Goal: Information Seeking & Learning: Learn about a topic

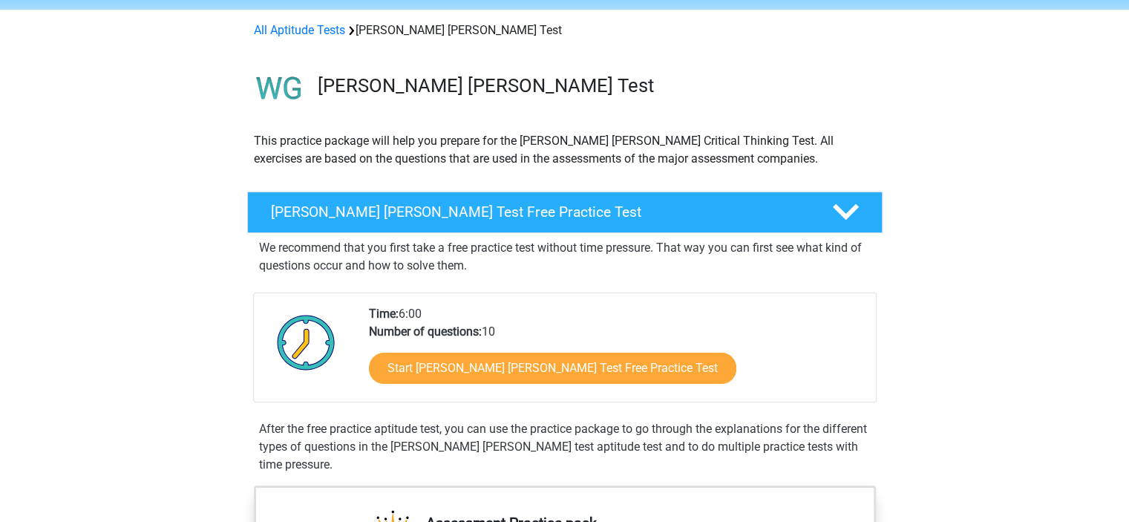
scroll to position [55, 0]
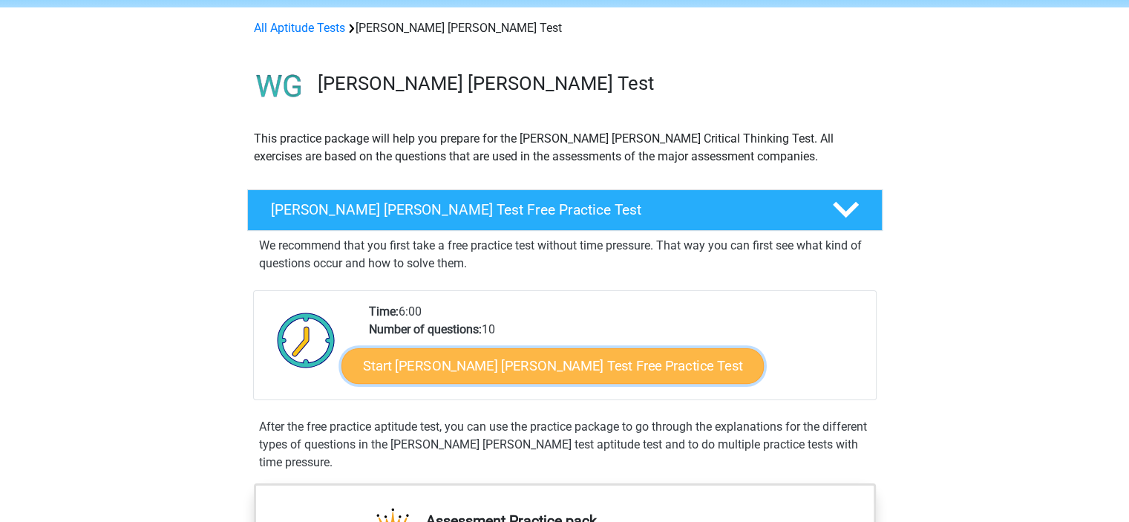
click at [568, 362] on link "Start Watson Glaser Test Free Practice Test" at bounding box center [552, 366] width 422 height 36
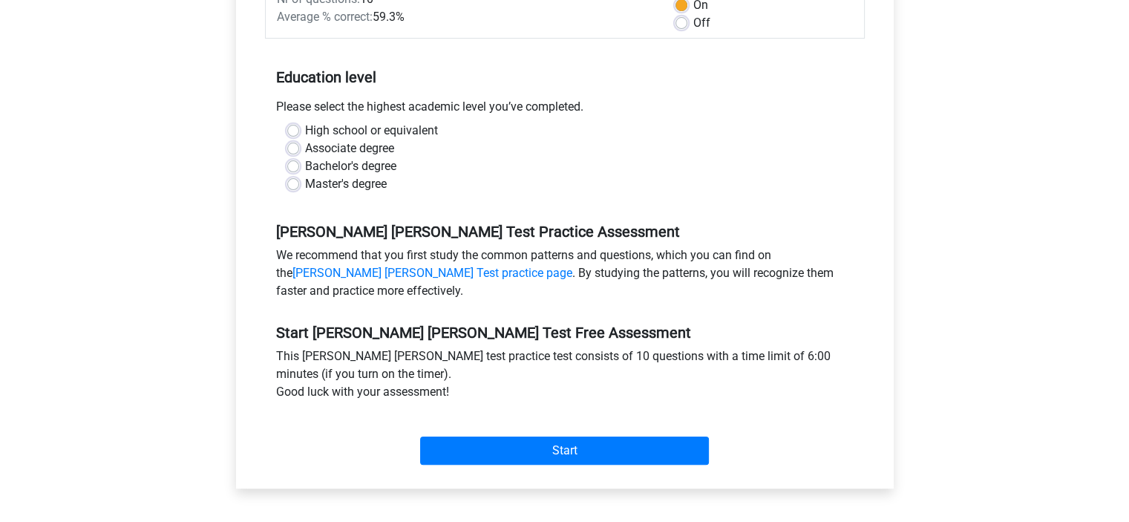
scroll to position [269, 0]
click at [344, 139] on label "Associate degree" at bounding box center [349, 148] width 89 height 18
click at [299, 139] on input "Associate degree" at bounding box center [293, 146] width 12 height 15
radio input "true"
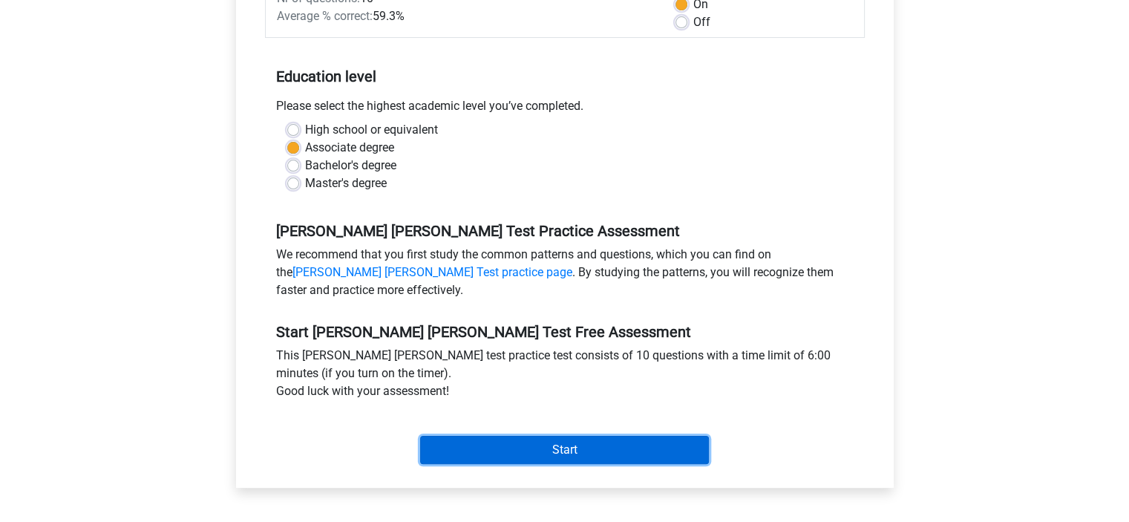
click at [591, 436] on input "Start" at bounding box center [564, 450] width 289 height 28
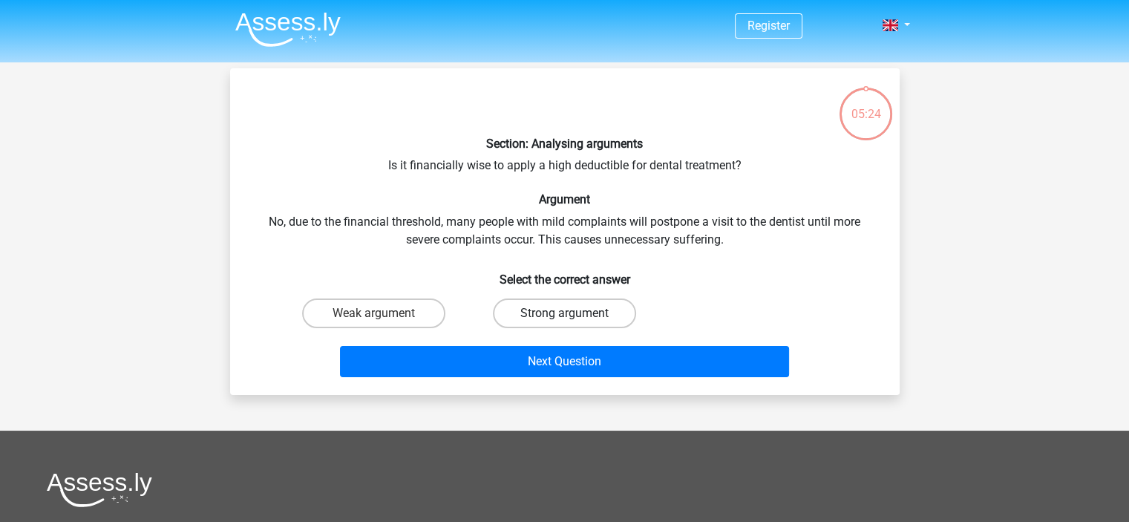
click at [546, 315] on label "Strong argument" at bounding box center [564, 313] width 143 height 30
click at [564, 315] on input "Strong argument" at bounding box center [569, 318] width 10 height 10
radio input "true"
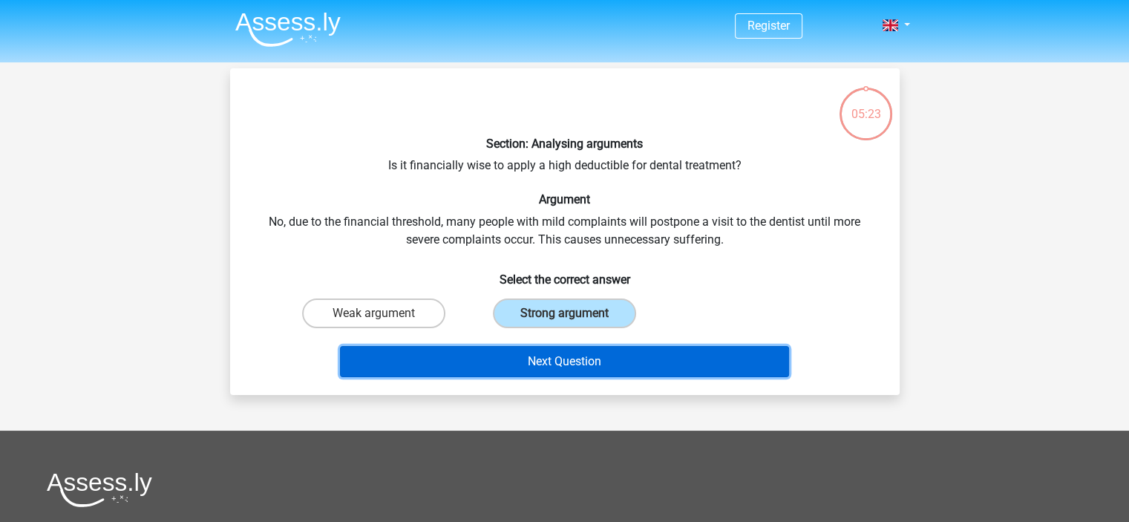
click at [560, 357] on button "Next Question" at bounding box center [564, 361] width 449 height 31
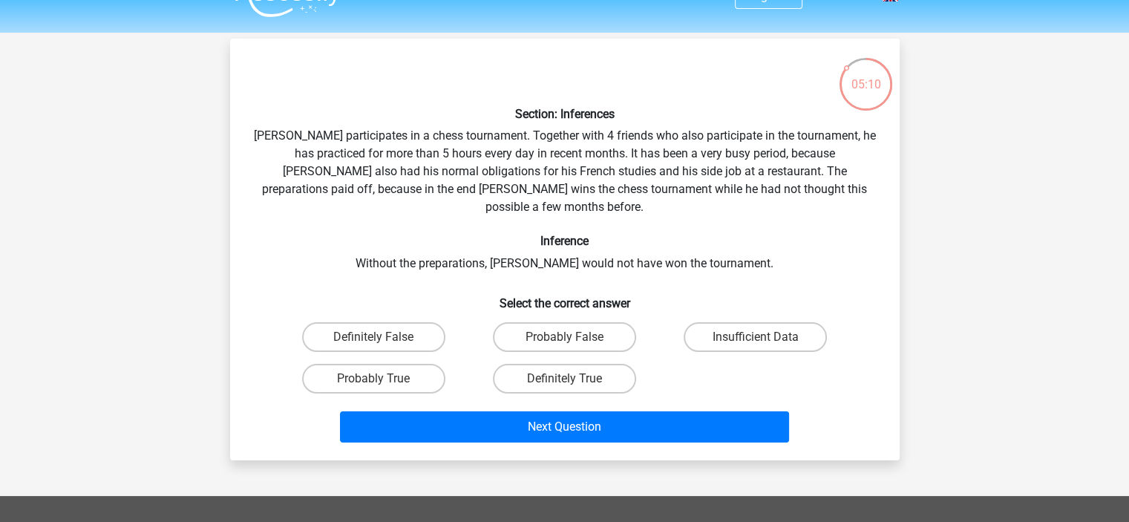
scroll to position [30, 0]
click at [410, 365] on label "Probably True" at bounding box center [373, 379] width 143 height 30
click at [383, 378] on input "Probably True" at bounding box center [378, 383] width 10 height 10
radio input "true"
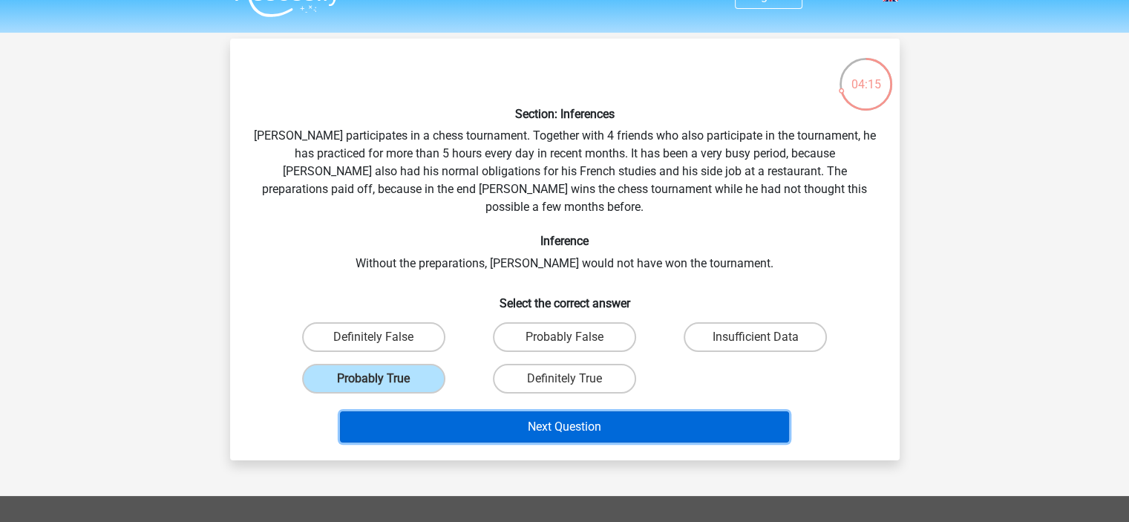
click at [669, 411] on button "Next Question" at bounding box center [564, 426] width 449 height 31
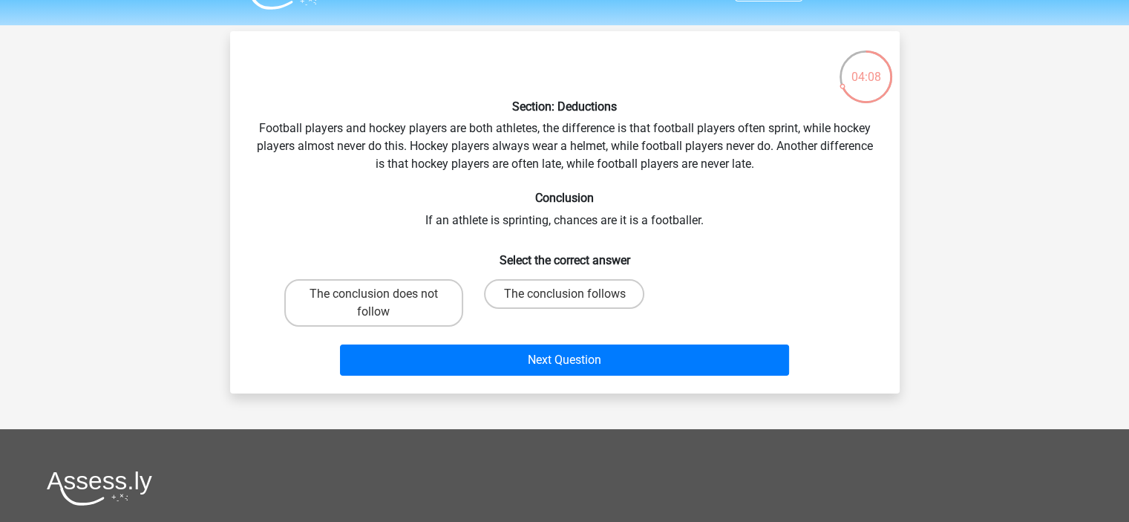
scroll to position [33, 0]
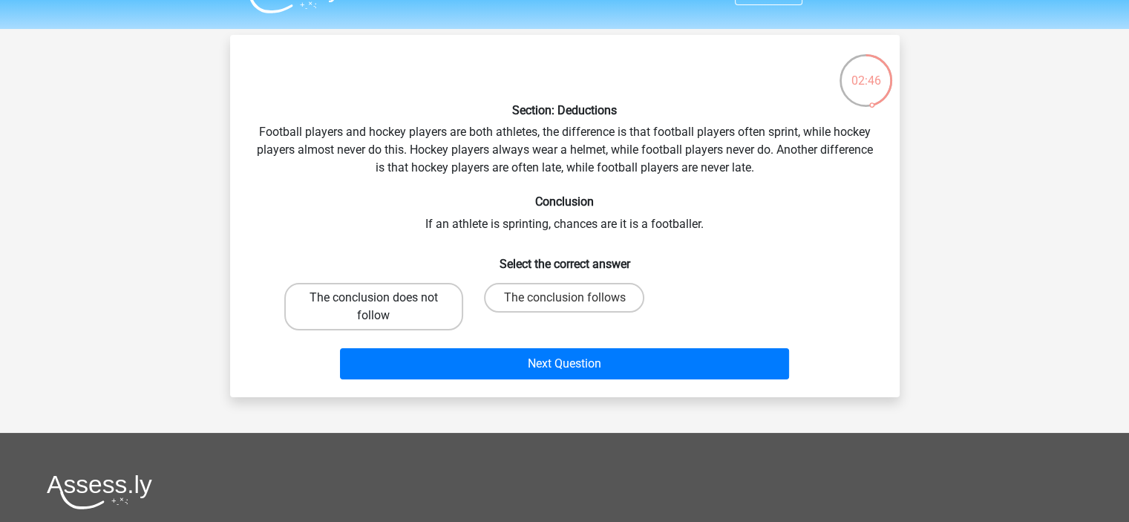
click at [392, 311] on label "The conclusion does not follow" at bounding box center [373, 306] width 179 height 47
click at [383, 307] on input "The conclusion does not follow" at bounding box center [378, 303] width 10 height 10
radio input "true"
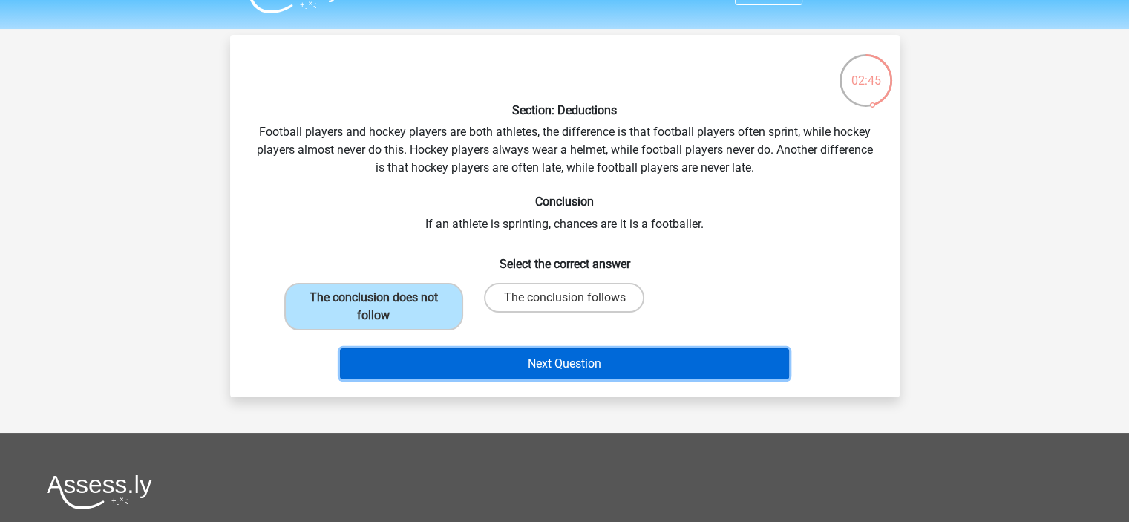
click at [457, 364] on button "Next Question" at bounding box center [564, 363] width 449 height 31
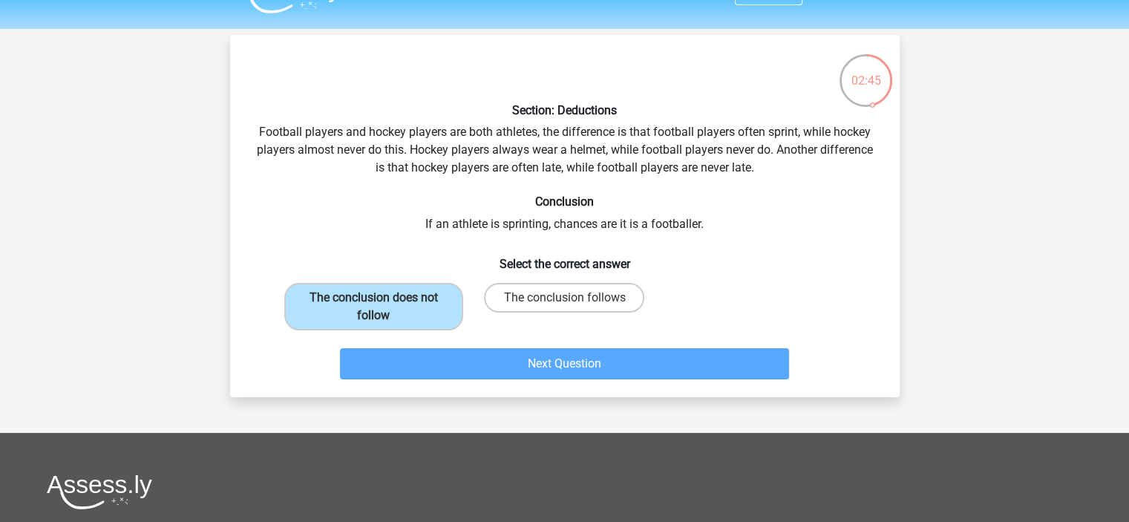
scroll to position [68, 0]
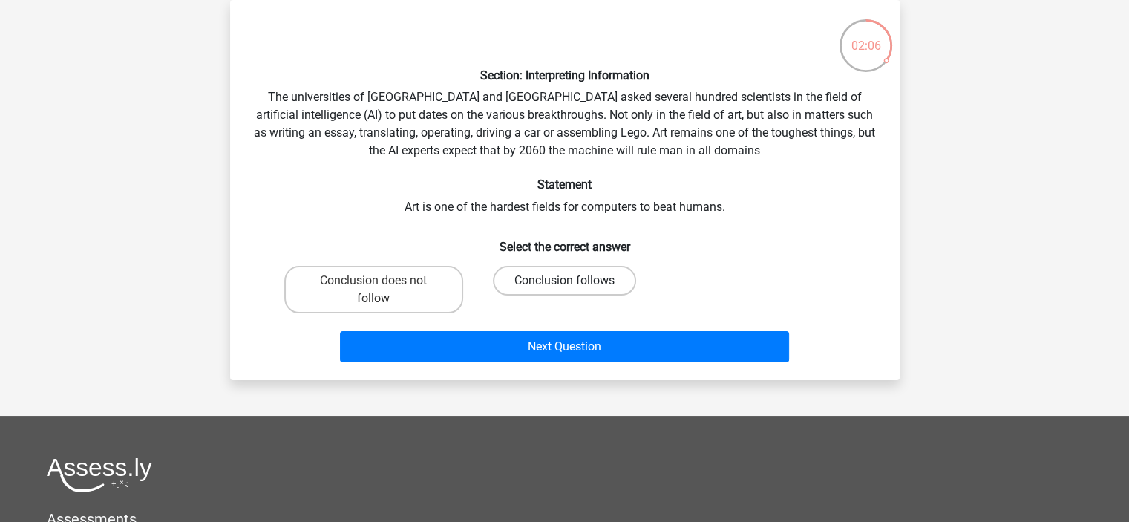
click at [548, 278] on label "Conclusion follows" at bounding box center [564, 281] width 143 height 30
click at [564, 281] on input "Conclusion follows" at bounding box center [569, 286] width 10 height 10
radio input "true"
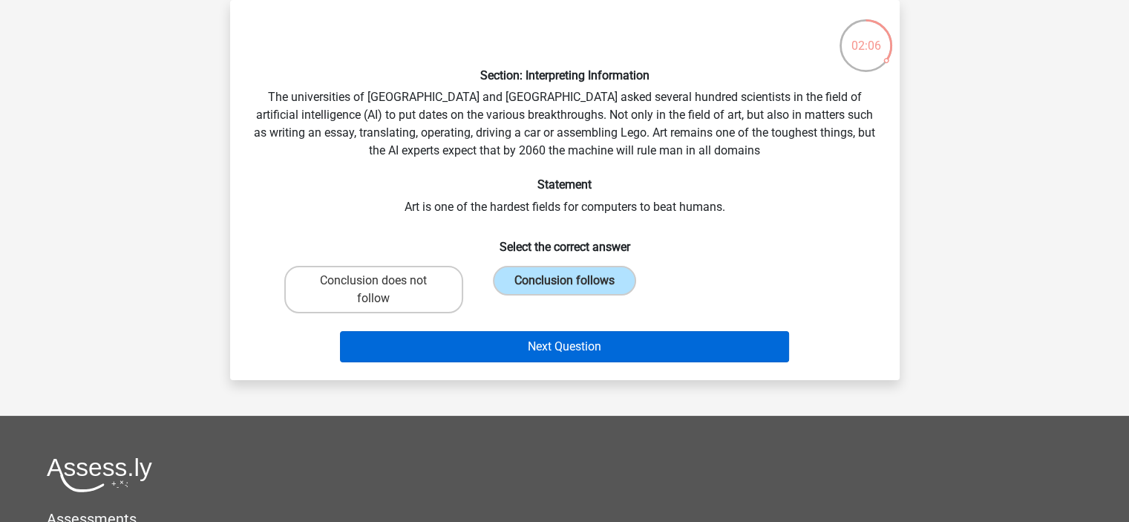
drag, startPoint x: 555, startPoint y: 326, endPoint x: 559, endPoint y: 339, distance: 13.9
click at [559, 339] on div "Next Question" at bounding box center [565, 343] width 622 height 49
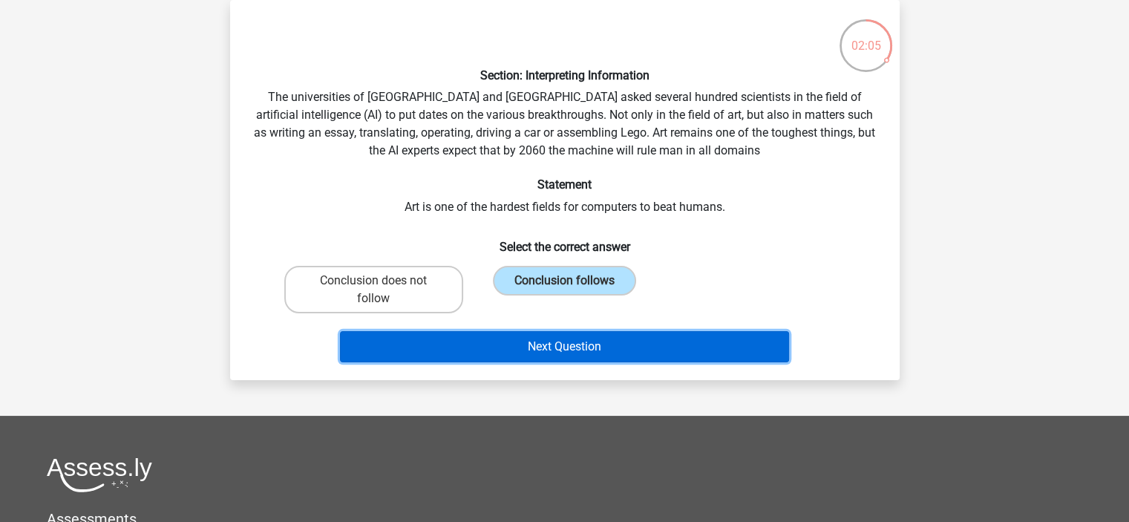
click at [559, 339] on button "Next Question" at bounding box center [564, 346] width 449 height 31
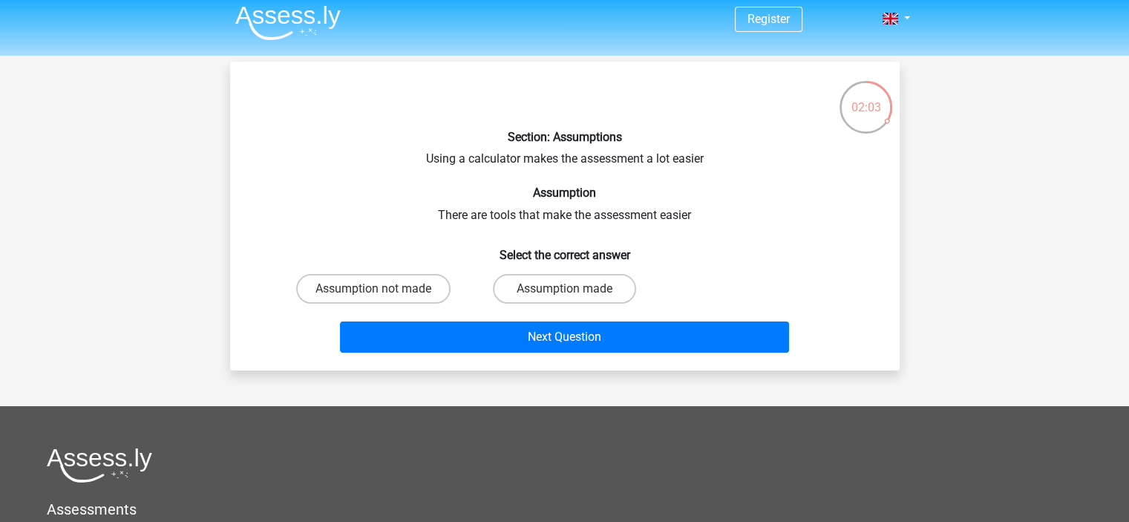
scroll to position [3, 0]
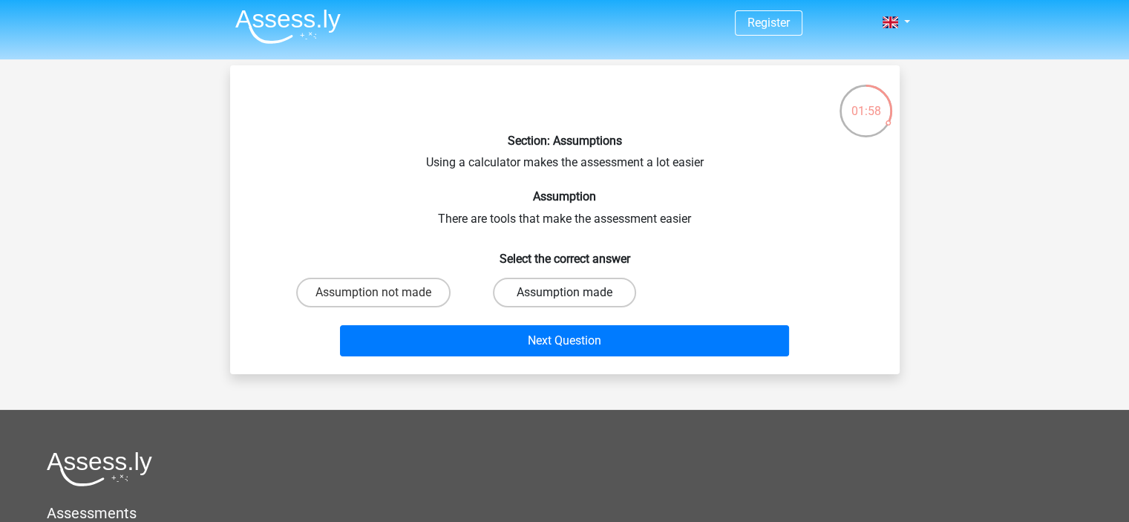
click at [586, 297] on label "Assumption made" at bounding box center [564, 293] width 143 height 30
click at [574, 297] on input "Assumption made" at bounding box center [569, 297] width 10 height 10
radio input "true"
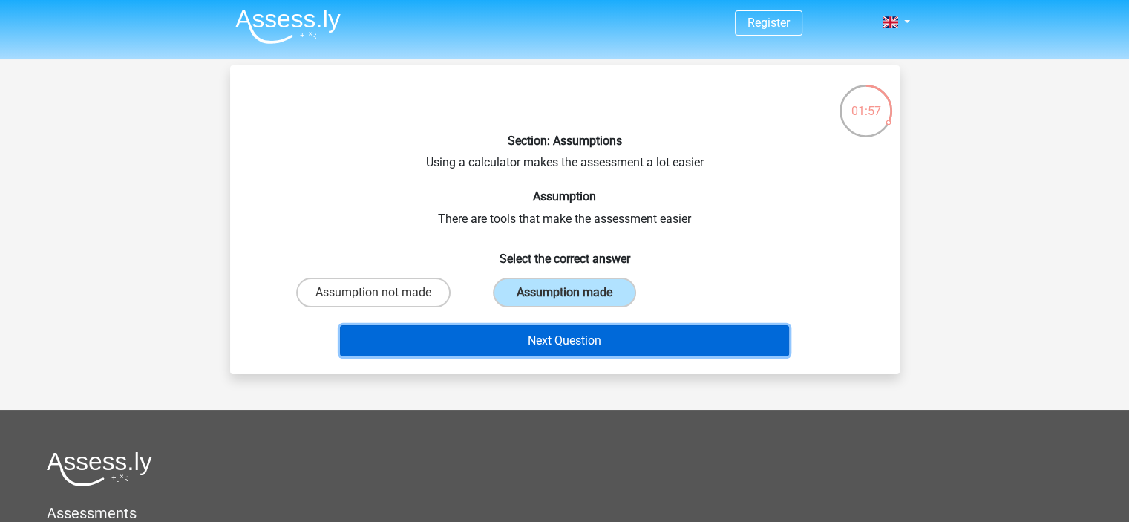
click at [600, 344] on button "Next Question" at bounding box center [564, 340] width 449 height 31
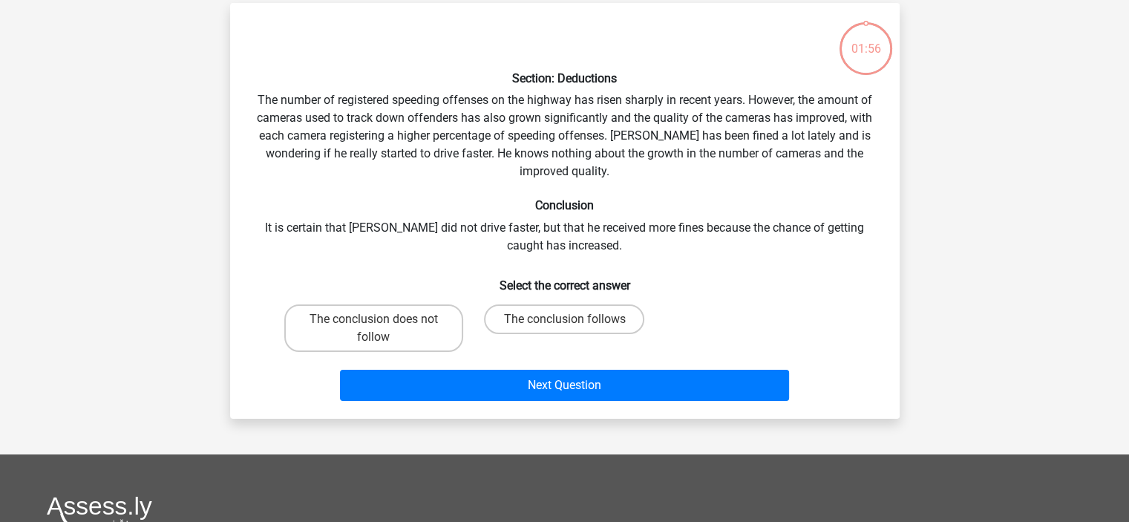
scroll to position [68, 0]
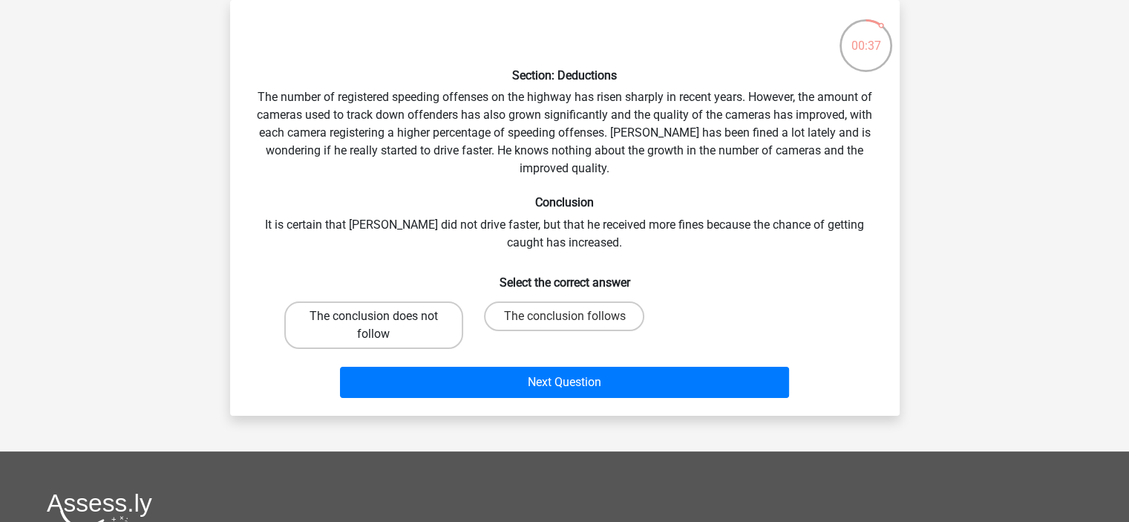
click at [401, 327] on label "The conclusion does not follow" at bounding box center [373, 324] width 179 height 47
click at [383, 326] on input "The conclusion does not follow" at bounding box center [378, 321] width 10 height 10
radio input "true"
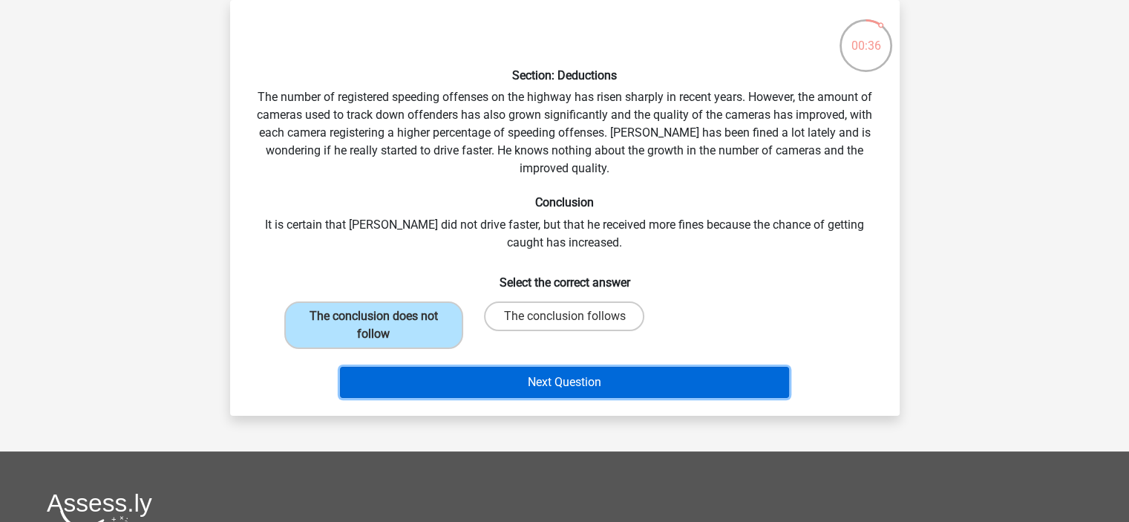
click at [617, 390] on button "Next Question" at bounding box center [564, 382] width 449 height 31
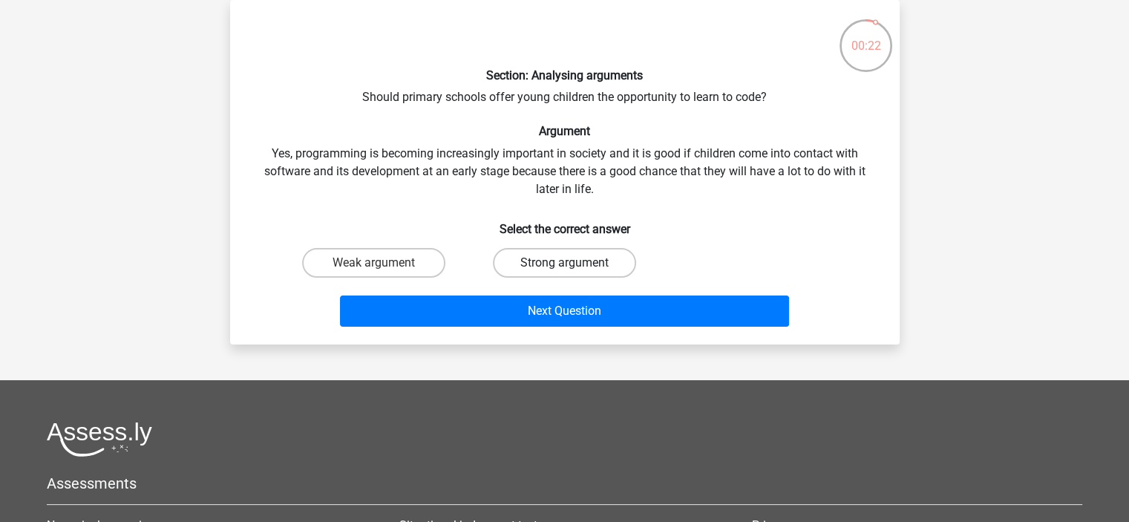
click at [557, 259] on label "Strong argument" at bounding box center [564, 263] width 143 height 30
click at [564, 263] on input "Strong argument" at bounding box center [569, 268] width 10 height 10
radio input "true"
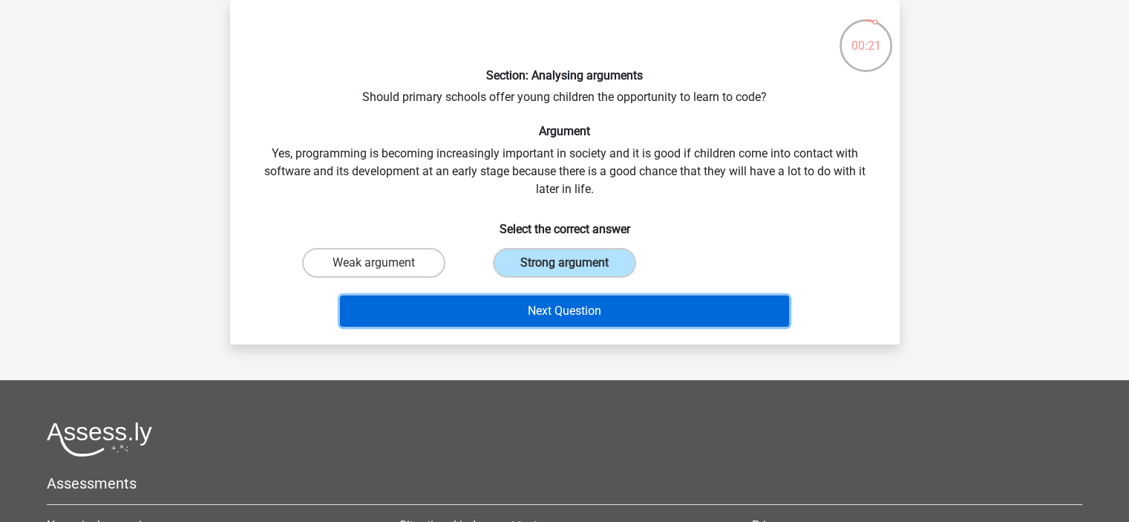
click at [579, 317] on button "Next Question" at bounding box center [564, 310] width 449 height 31
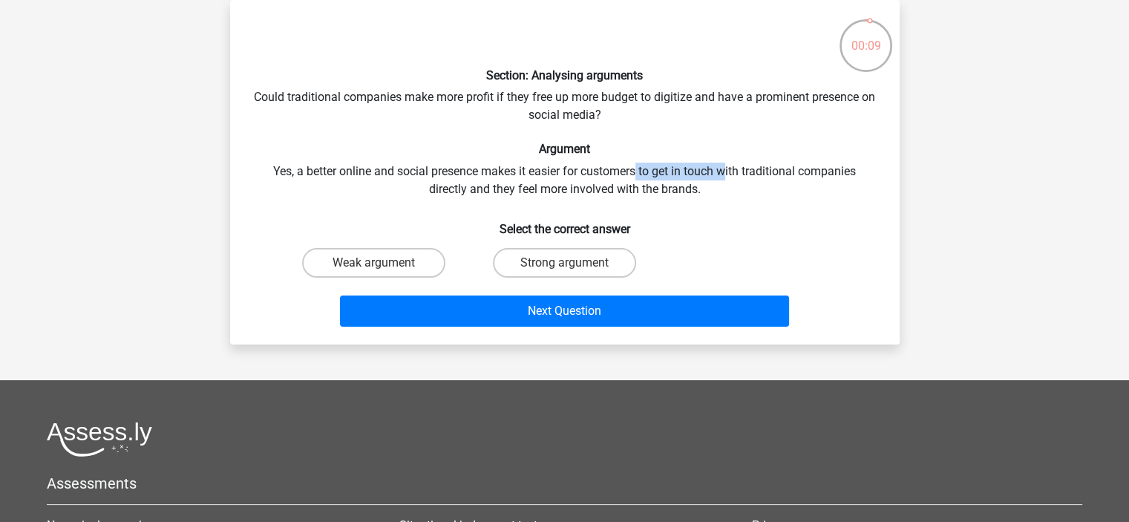
drag, startPoint x: 636, startPoint y: 168, endPoint x: 728, endPoint y: 177, distance: 92.5
click at [728, 177] on div "Section: Analysing arguments Could traditional companies make more profit if th…" at bounding box center [564, 172] width 657 height 321
click at [394, 269] on label "Weak argument" at bounding box center [373, 263] width 143 height 30
click at [383, 269] on input "Weak argument" at bounding box center [378, 268] width 10 height 10
radio input "true"
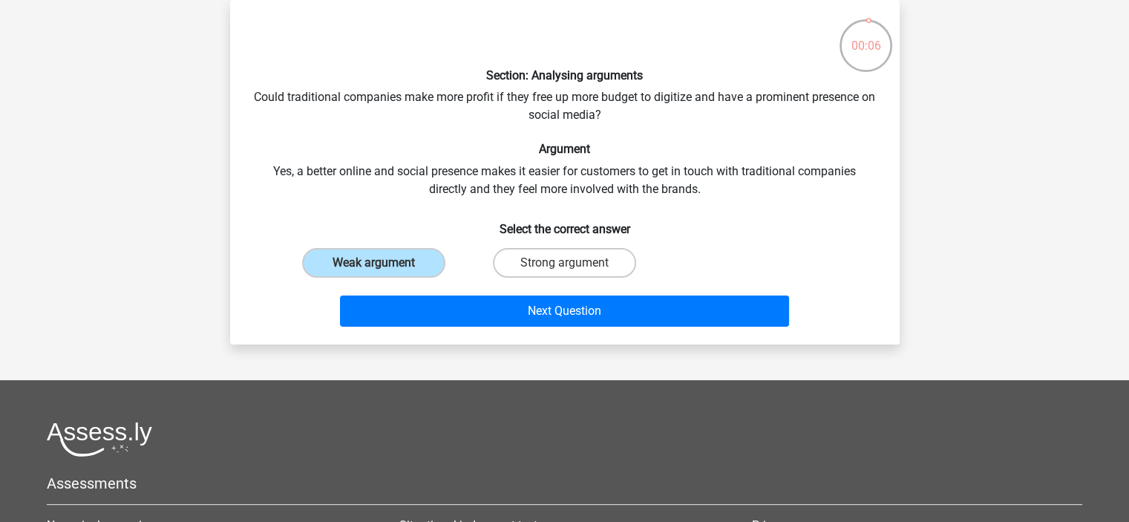
click at [487, 287] on div "Next Question" at bounding box center [565, 307] width 622 height 49
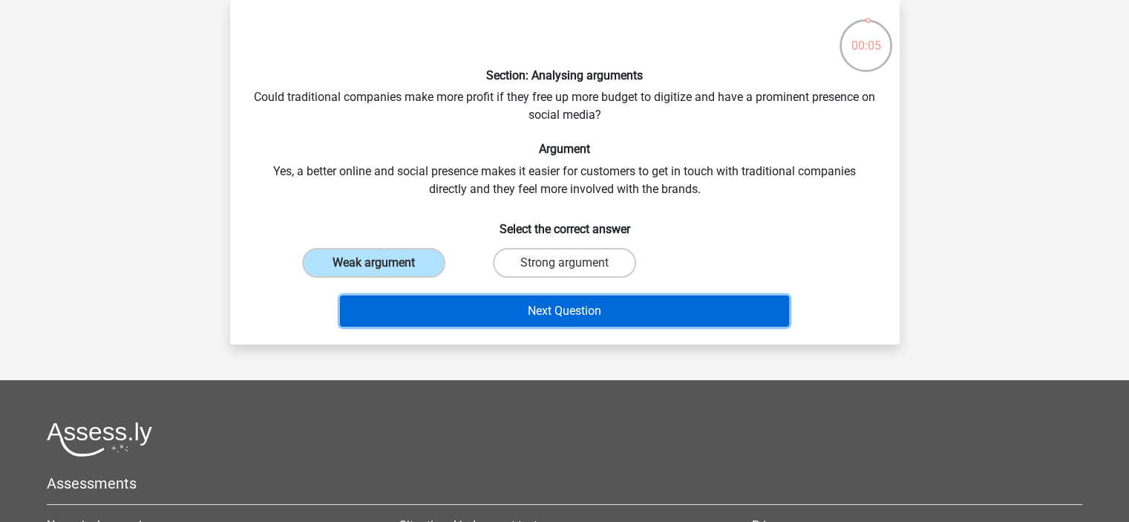
click at [499, 309] on button "Next Question" at bounding box center [564, 310] width 449 height 31
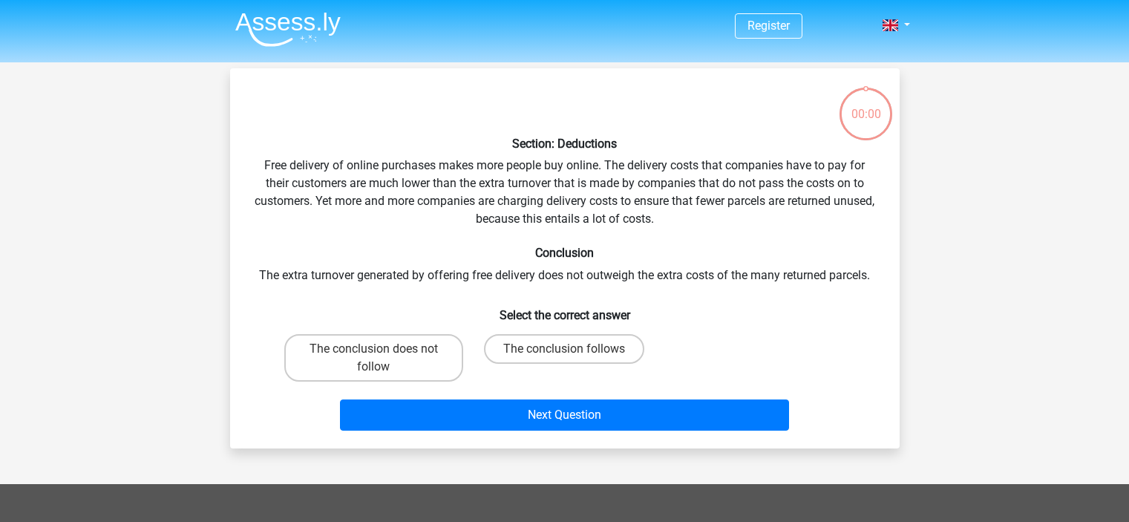
scroll to position [68, 0]
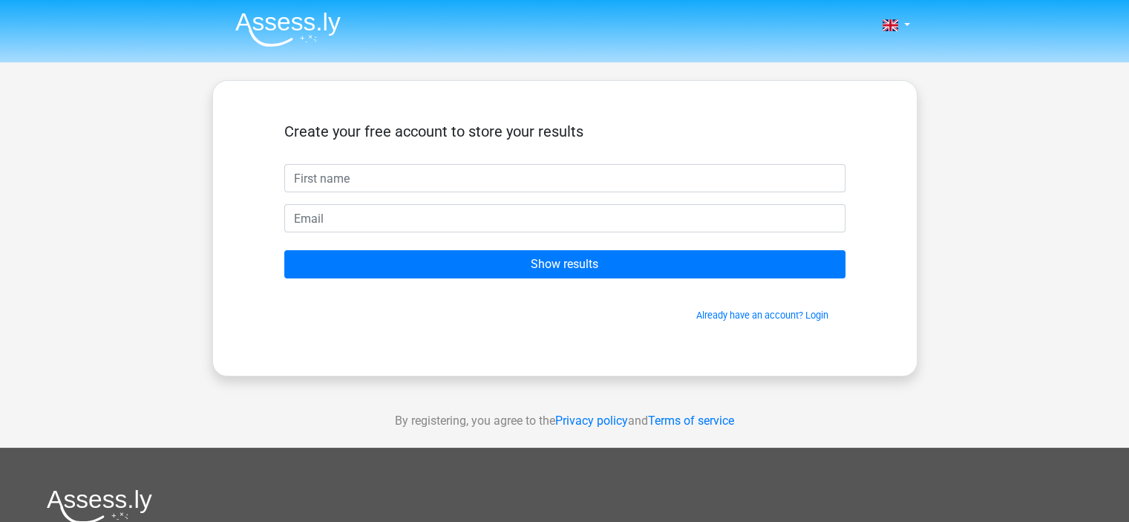
click at [738, 350] on div "Create your free account to store your results Show results Already have an acc…" at bounding box center [564, 228] width 705 height 296
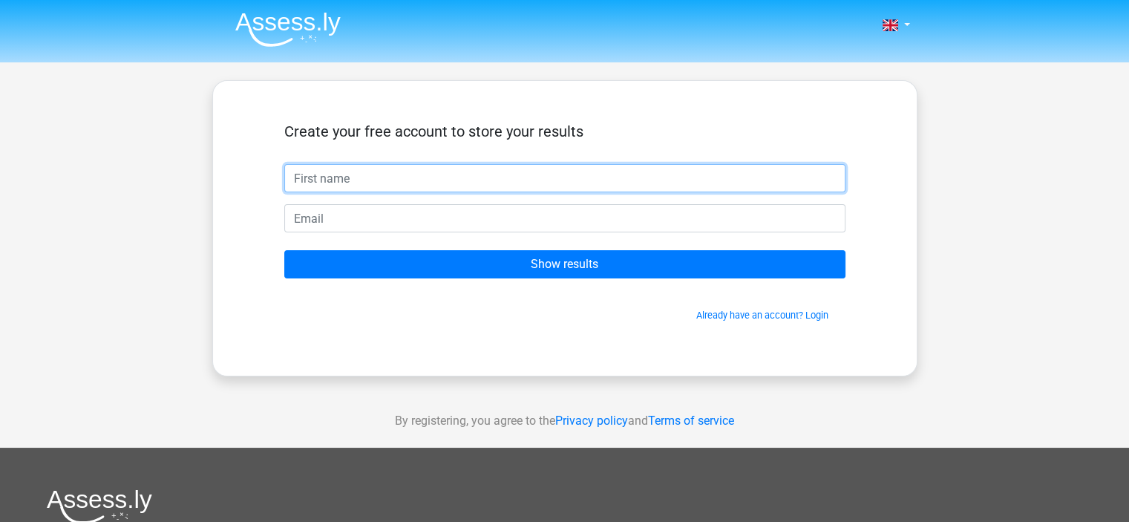
click at [609, 177] on input "text" at bounding box center [564, 178] width 561 height 28
type input "Emily"
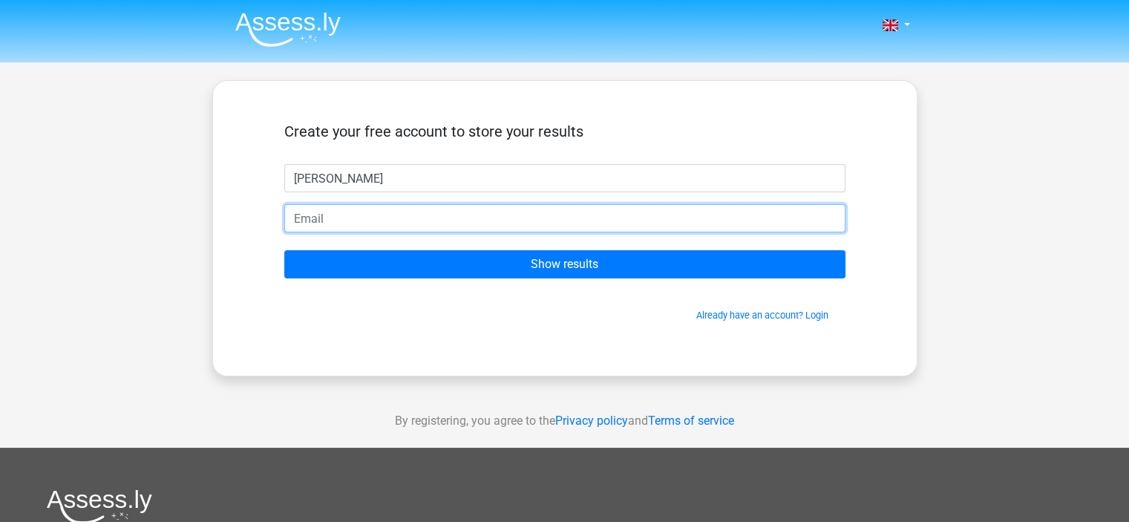
click at [433, 227] on input "email" at bounding box center [564, 218] width 561 height 28
type input "[EMAIL_ADDRESS][DOMAIN_NAME]"
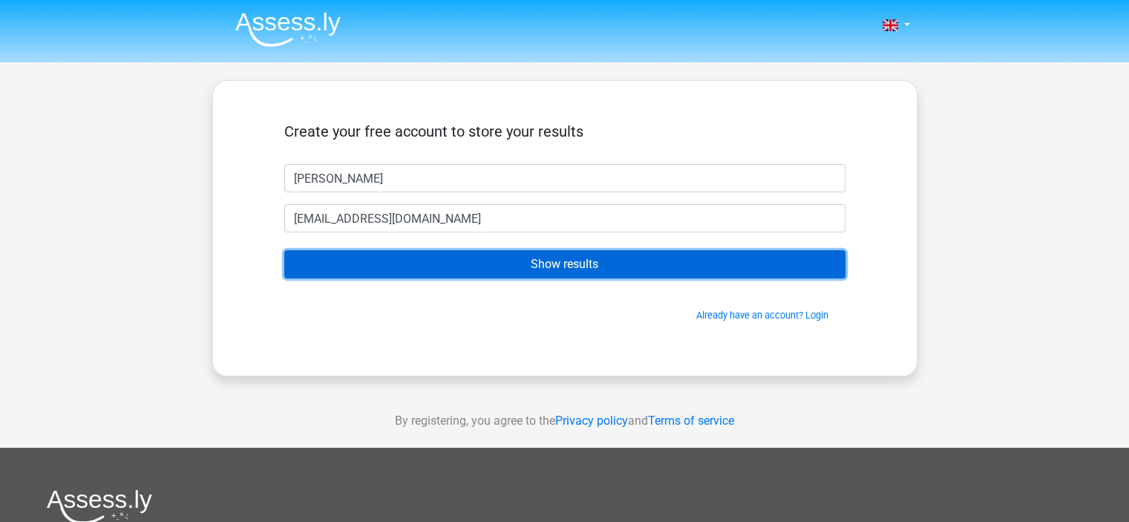
click at [463, 260] on input "Show results" at bounding box center [564, 264] width 561 height 28
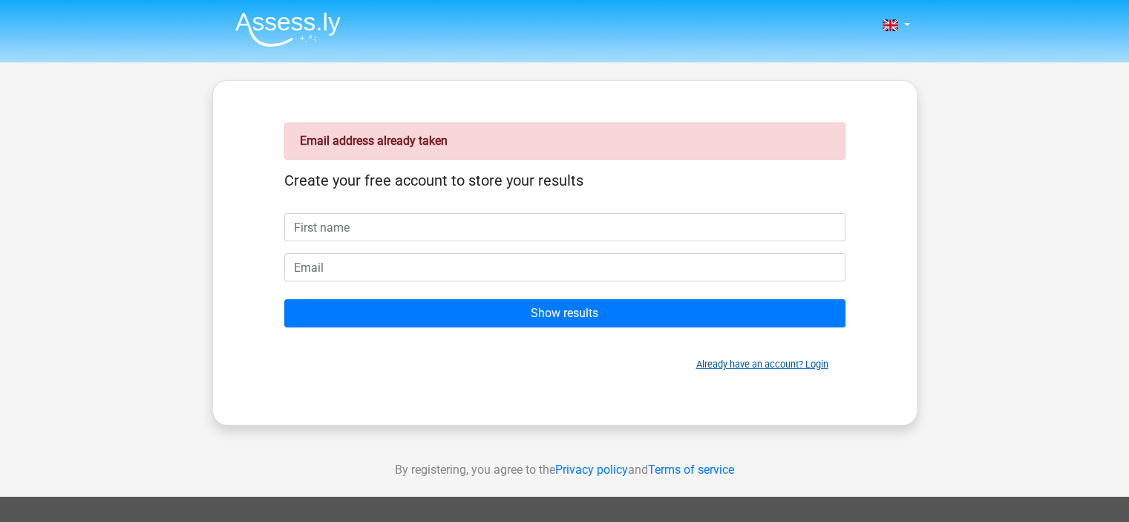
click at [724, 359] on link "Already have an account? Login" at bounding box center [762, 363] width 132 height 11
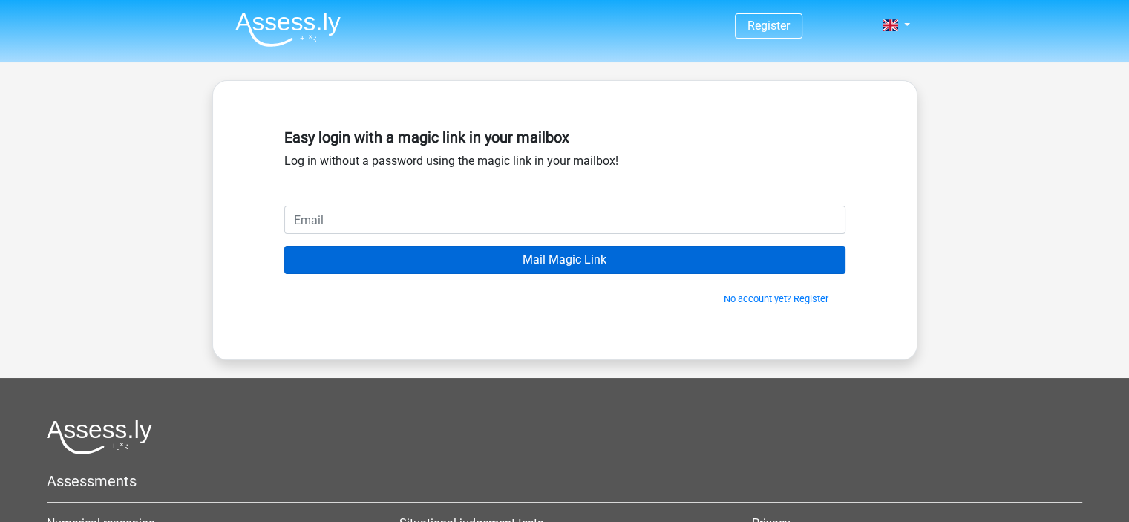
drag, startPoint x: 600, startPoint y: 231, endPoint x: 459, endPoint y: 248, distance: 142.0
click at [459, 248] on form "Mail Magic Link No account yet? Register" at bounding box center [564, 256] width 561 height 100
type input "[EMAIL_ADDRESS][DOMAIN_NAME]"
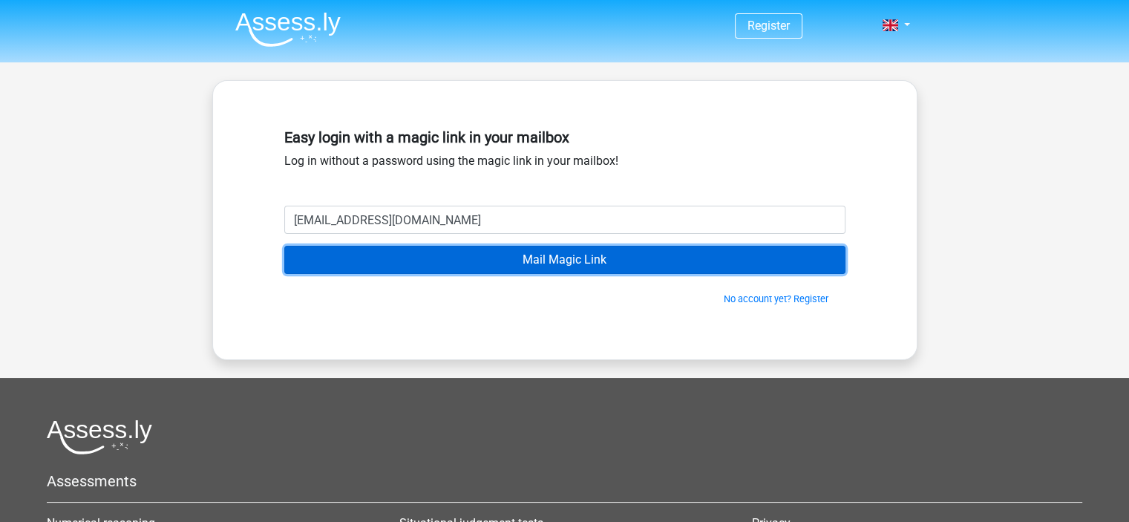
click at [531, 272] on input "Mail Magic Link" at bounding box center [564, 260] width 561 height 28
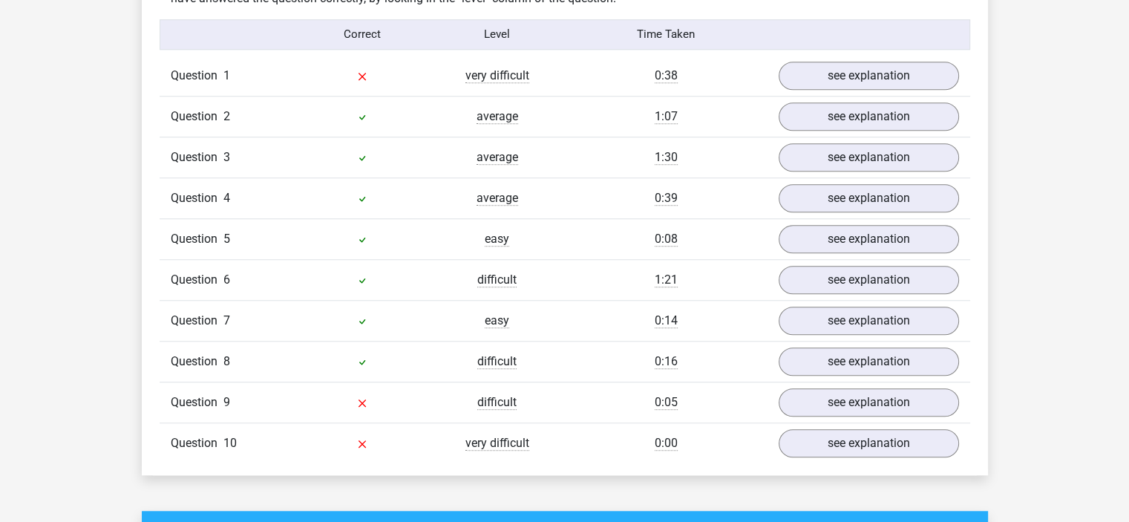
scroll to position [1282, 0]
click at [912, 62] on link "see explanation" at bounding box center [867, 75] width 207 height 33
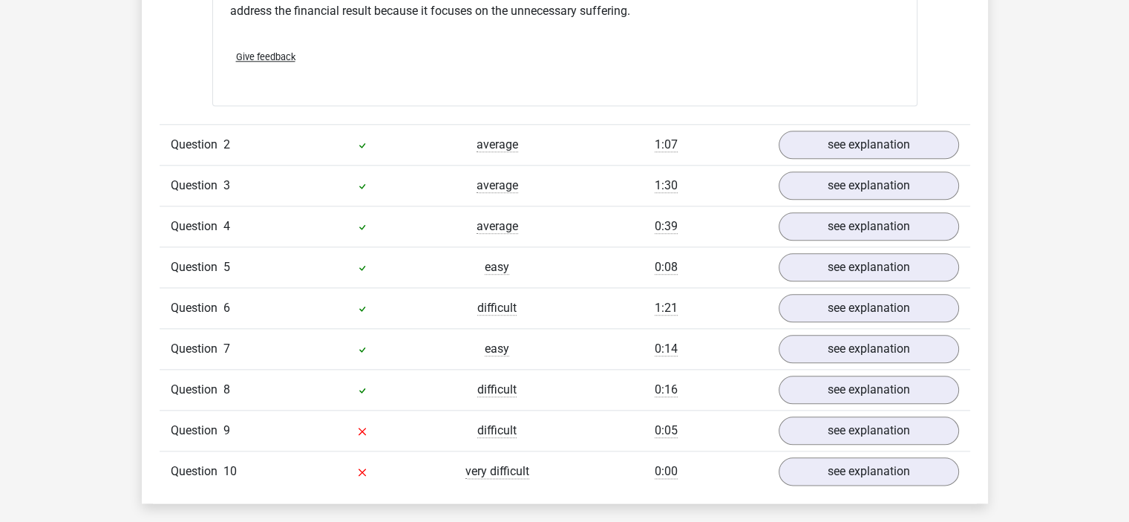
scroll to position [1685, 0]
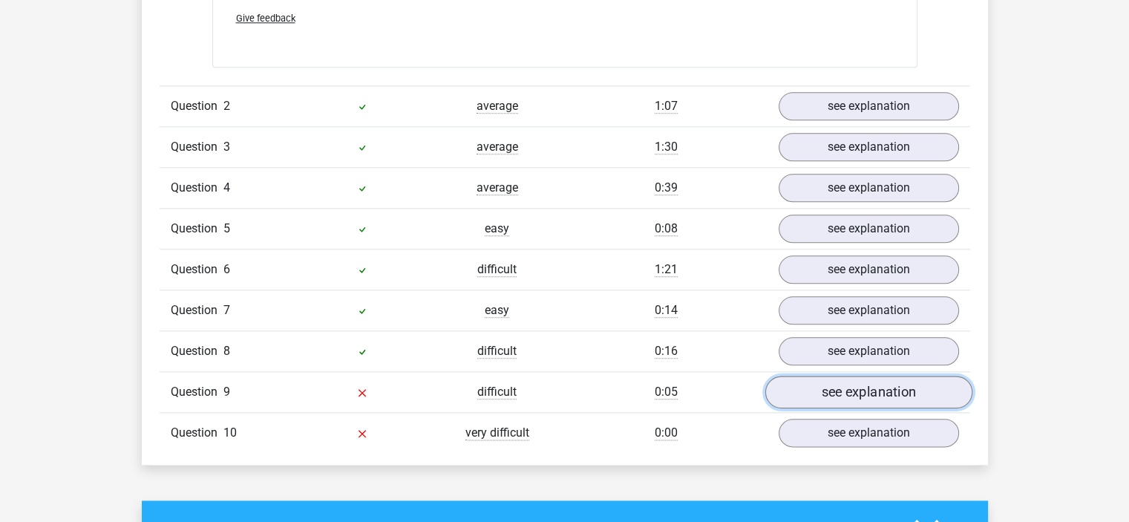
click at [848, 383] on link "see explanation" at bounding box center [867, 392] width 207 height 33
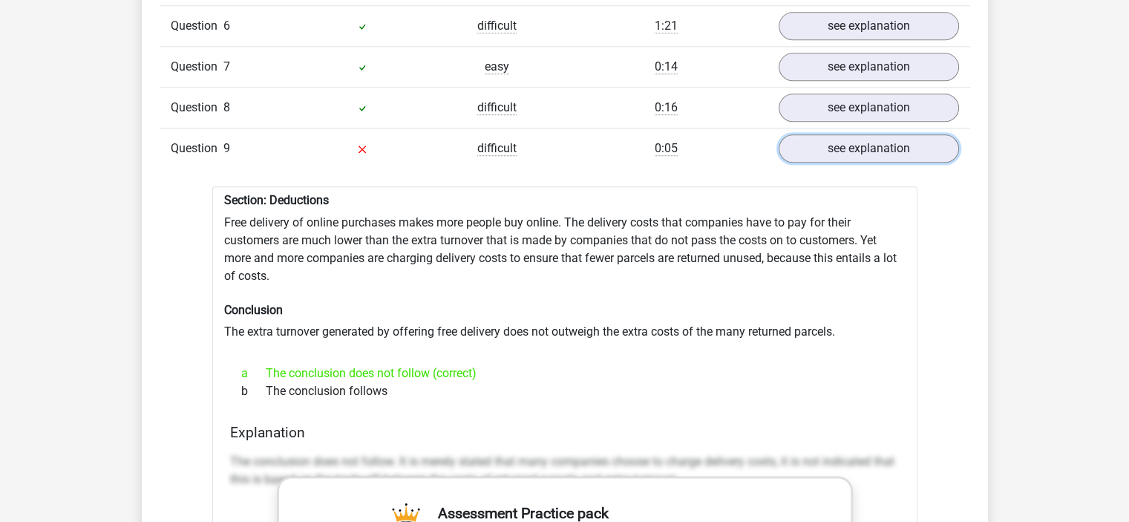
scroll to position [1915, 0]
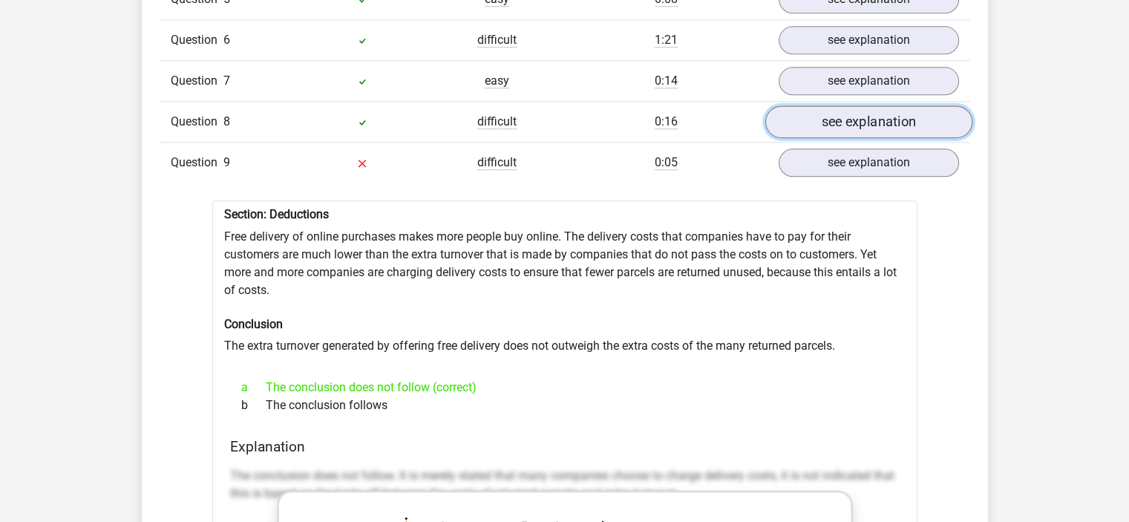
click at [884, 106] on link "see explanation" at bounding box center [867, 122] width 207 height 33
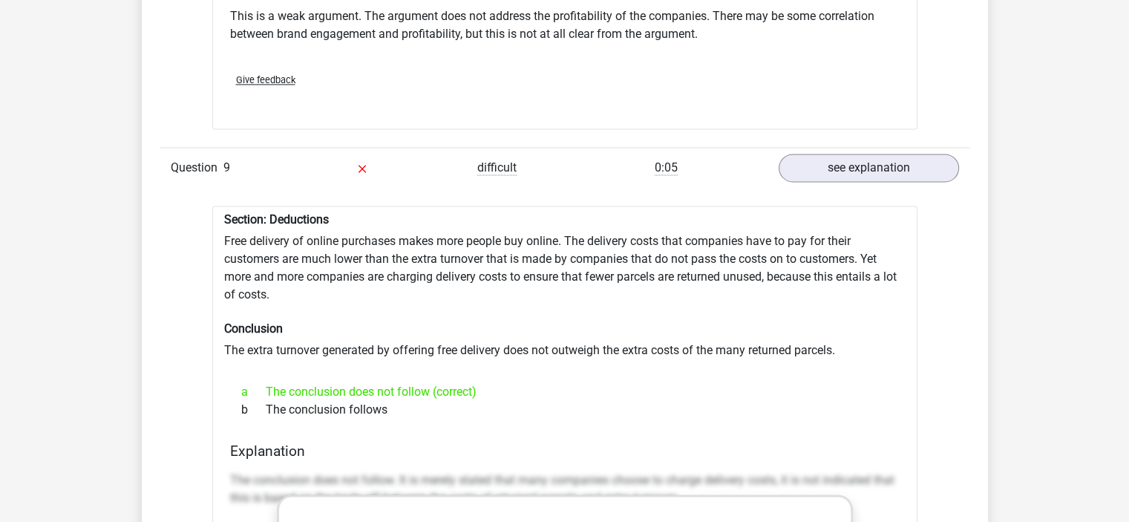
scroll to position [2303, 0]
click at [885, 152] on link "see explanation" at bounding box center [867, 168] width 207 height 33
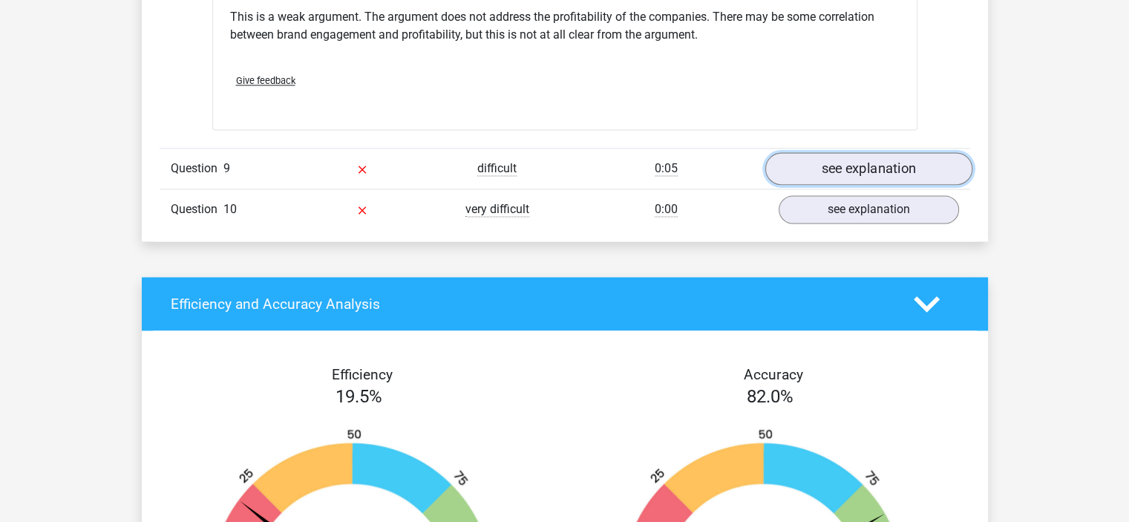
click at [886, 154] on link "see explanation" at bounding box center [867, 168] width 207 height 33
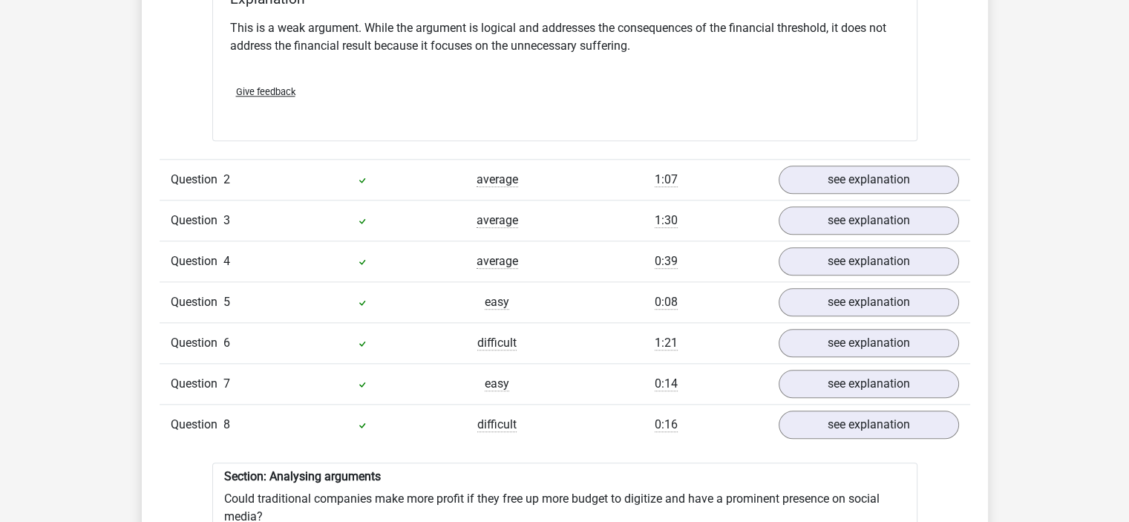
scroll to position [1611, 0]
click at [862, 182] on link "see explanation" at bounding box center [867, 181] width 207 height 33
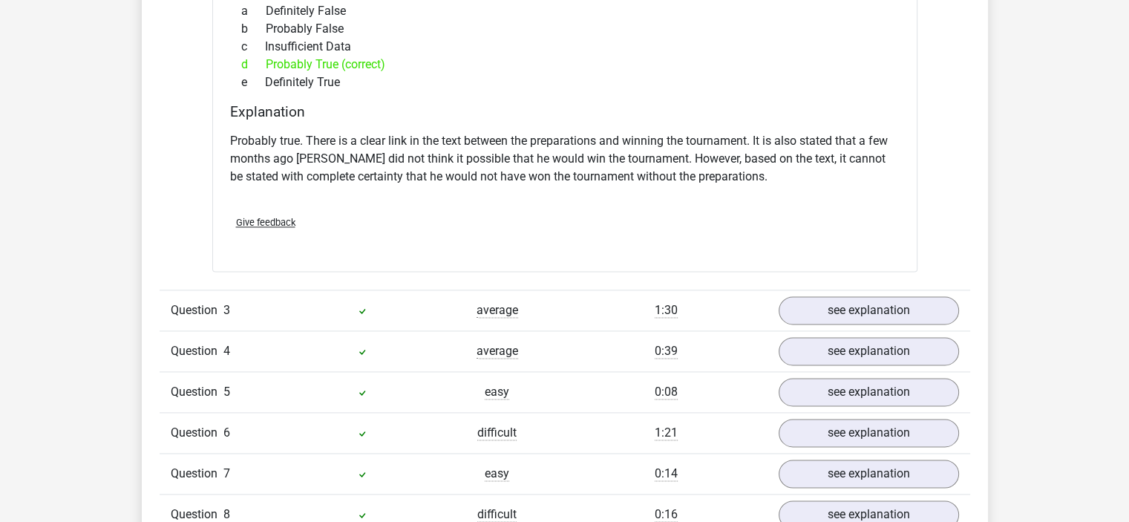
scroll to position [2009, 0]
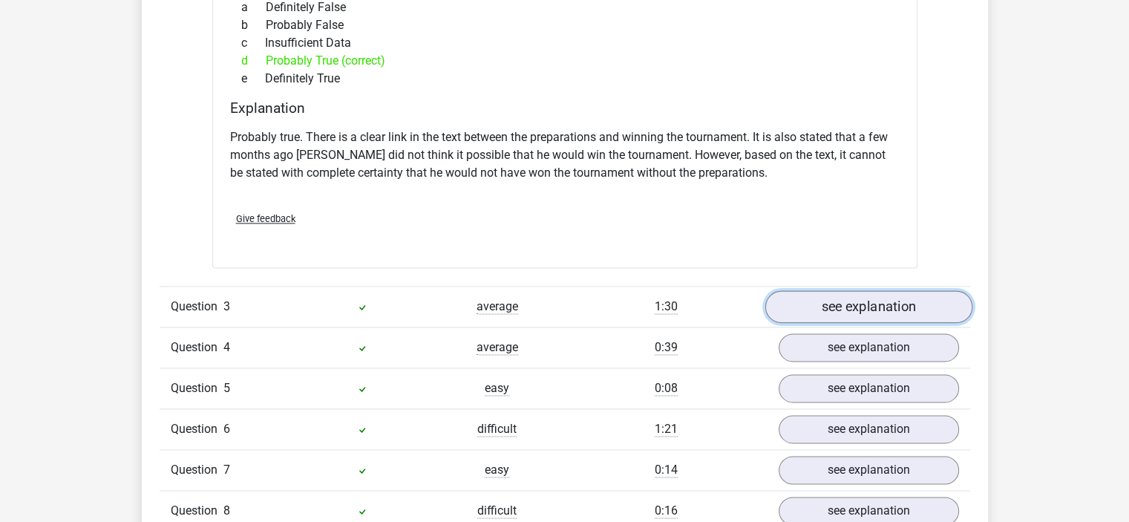
click at [883, 301] on link "see explanation" at bounding box center [867, 306] width 207 height 33
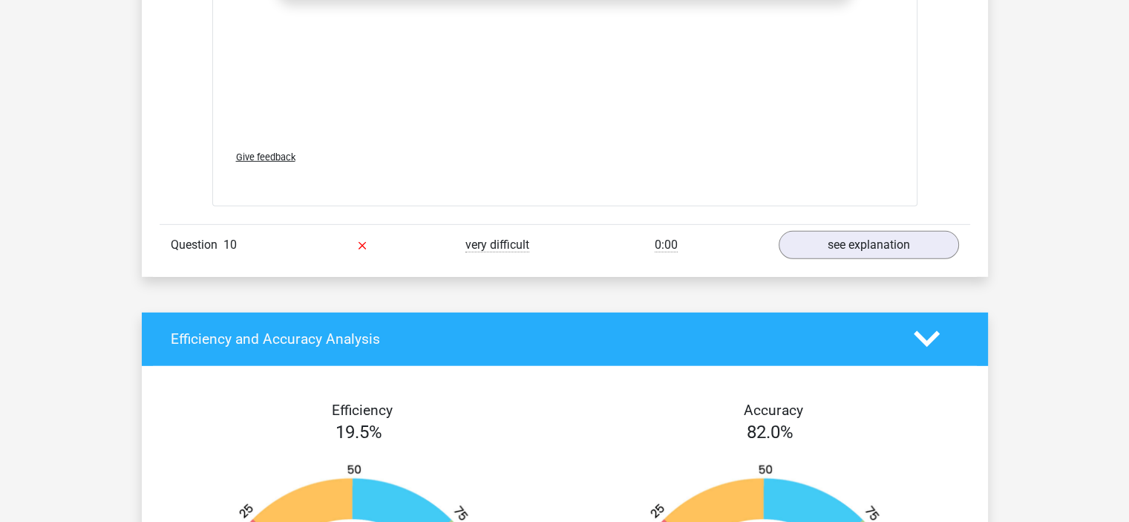
scroll to position [4352, 0]
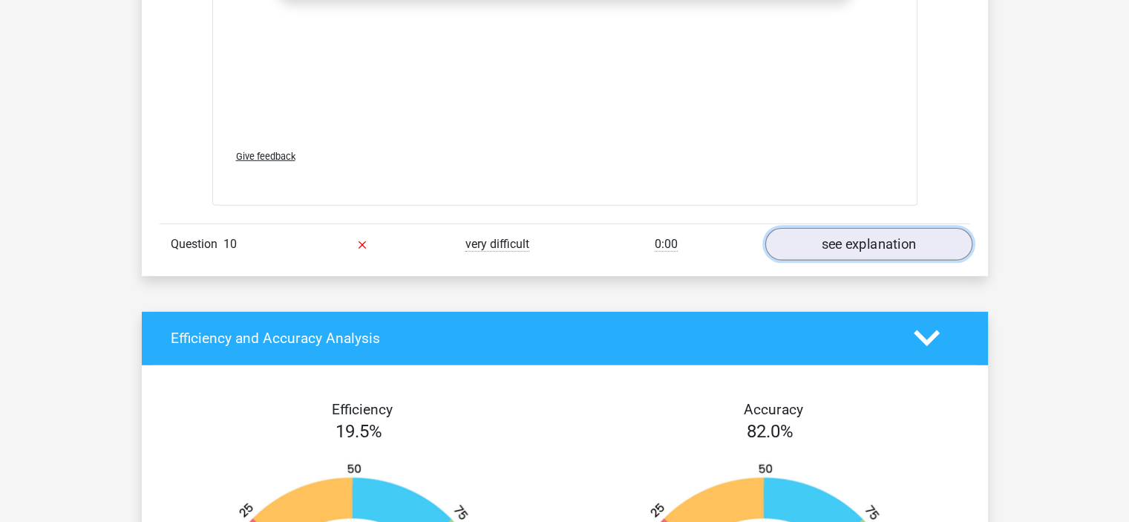
click at [872, 228] on link "see explanation" at bounding box center [867, 244] width 207 height 33
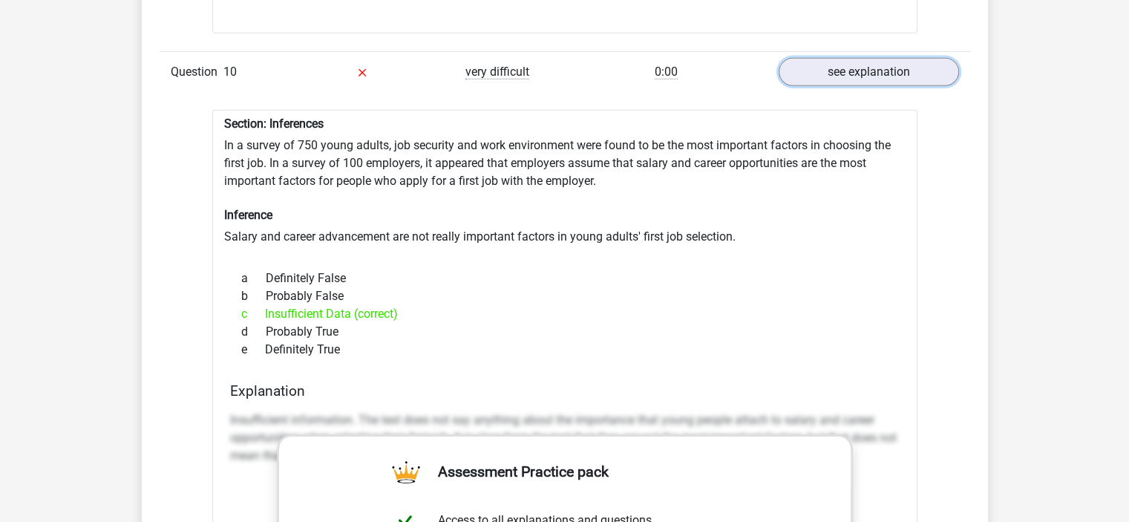
scroll to position [4524, 0]
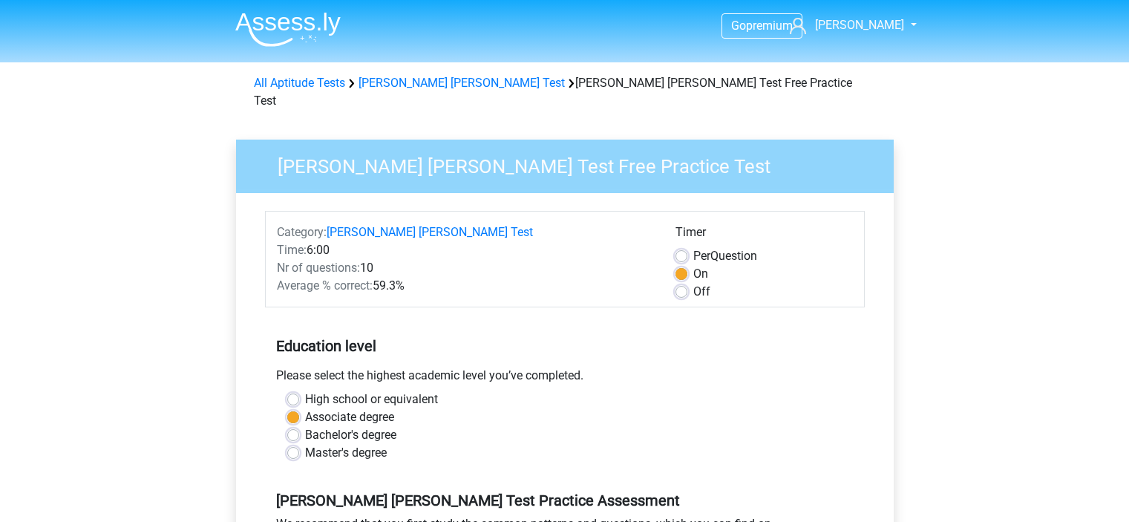
scroll to position [269, 0]
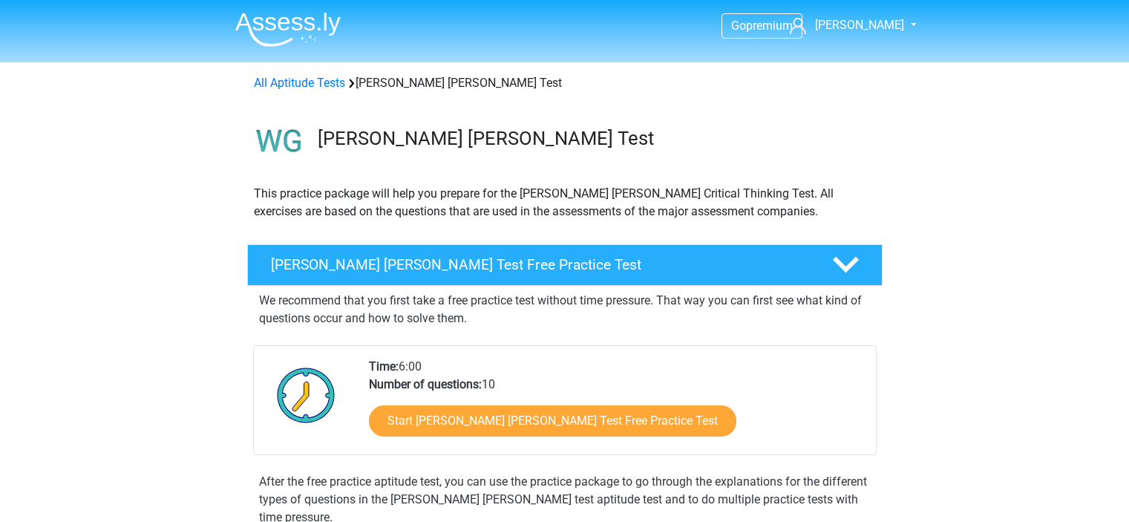
scroll to position [55, 0]
